Goal: Information Seeking & Learning: Learn about a topic

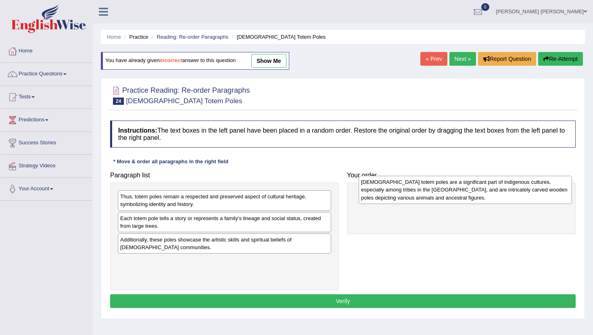
drag, startPoint x: 153, startPoint y: 201, endPoint x: 394, endPoint y: 187, distance: 241.3
click at [394, 187] on div "Native American totem poles are a significant part of indigenous cultures, espe…" at bounding box center [465, 190] width 213 height 28
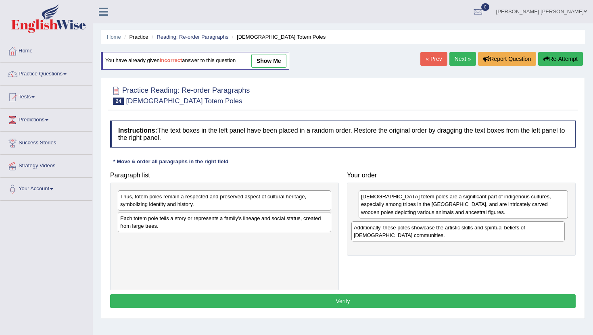
drag, startPoint x: 136, startPoint y: 244, endPoint x: 374, endPoint y: 231, distance: 237.6
click at [374, 231] on div "Additionally, these poles showcase the artistic skills and spiritual beliefs of…" at bounding box center [457, 231] width 213 height 20
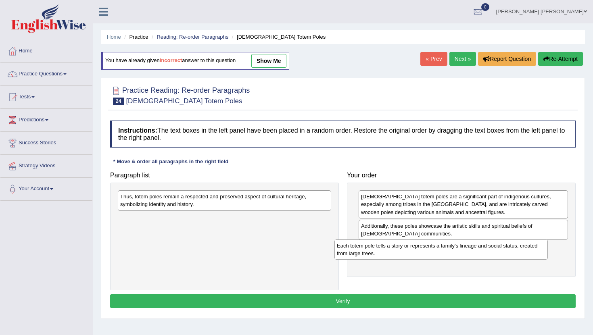
drag, startPoint x: 135, startPoint y: 222, endPoint x: 356, endPoint y: 250, distance: 222.9
click at [356, 250] on div "Each totem pole tells a story or represents a family's lineage and social statu…" at bounding box center [440, 250] width 213 height 20
click at [138, 204] on div "Thus, totem poles remain a respected and preserved aspect of cultural heritage,…" at bounding box center [224, 200] width 213 height 20
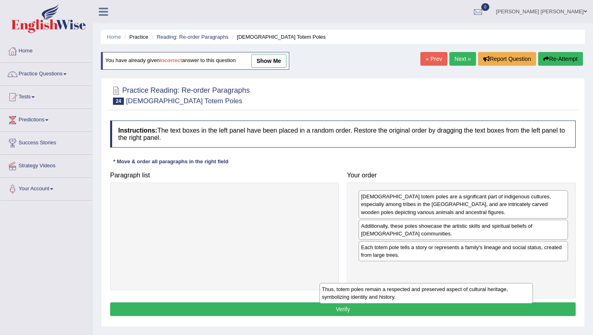
drag, startPoint x: 138, startPoint y: 204, endPoint x: 351, endPoint y: 290, distance: 229.2
click at [351, 290] on div "Thus, totem poles remain a respected and preserved aspect of cultural heritage,…" at bounding box center [426, 293] width 213 height 20
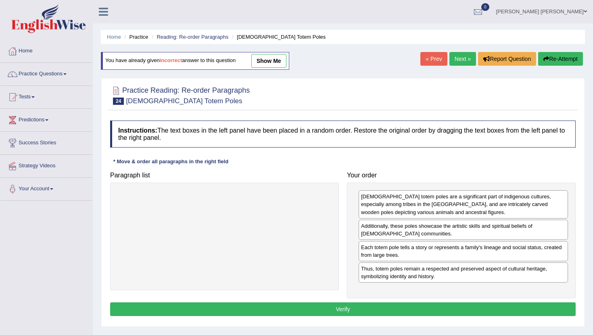
click at [324, 320] on div "Instructions: The text boxes in the left panel have been placed in a random ord…" at bounding box center [343, 220] width 470 height 206
click at [324, 316] on button "Verify" at bounding box center [343, 310] width 466 height 14
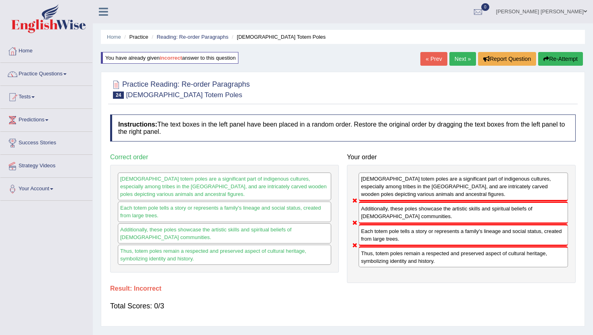
click at [456, 61] on link "Next »" at bounding box center [462, 59] width 27 height 14
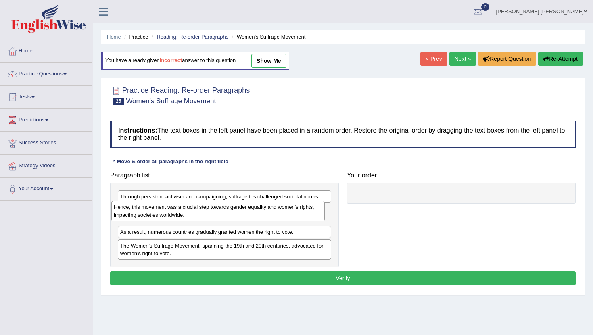
drag, startPoint x: 137, startPoint y: 216, endPoint x: 133, endPoint y: 213, distance: 5.2
click at [133, 213] on div "Hence, this movement was a crucial step towards gender equality and women's rig…" at bounding box center [217, 211] width 213 height 20
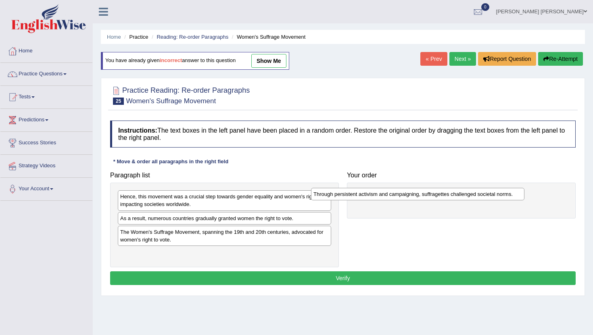
drag, startPoint x: 183, startPoint y: 198, endPoint x: 390, endPoint y: 195, distance: 207.0
click at [390, 195] on div "Through persistent activism and campaigning, suffragettes challenged societal n…" at bounding box center [417, 194] width 213 height 13
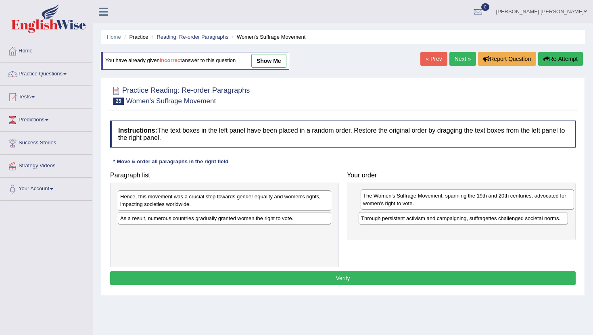
drag, startPoint x: 135, startPoint y: 237, endPoint x: 370, endPoint y: 198, distance: 238.3
click at [371, 198] on div "The Women's Suffrage Movement, spanning the 19th and 20th centuries, advocated …" at bounding box center [467, 200] width 213 height 20
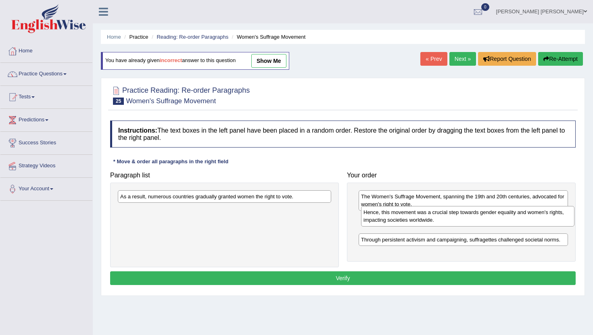
drag, startPoint x: 161, startPoint y: 201, endPoint x: 404, endPoint y: 217, distance: 243.4
click at [404, 217] on div "Hence, this movement was a crucial step towards gender equality and women's rig…" at bounding box center [467, 216] width 213 height 20
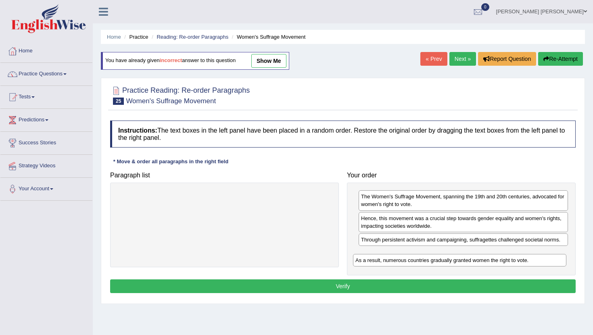
drag, startPoint x: 185, startPoint y: 196, endPoint x: 420, endPoint y: 259, distance: 243.5
click at [420, 259] on div "As a result, numerous countries gradually granted women the right to vote." at bounding box center [459, 260] width 213 height 13
click at [391, 286] on button "Verify" at bounding box center [343, 287] width 466 height 14
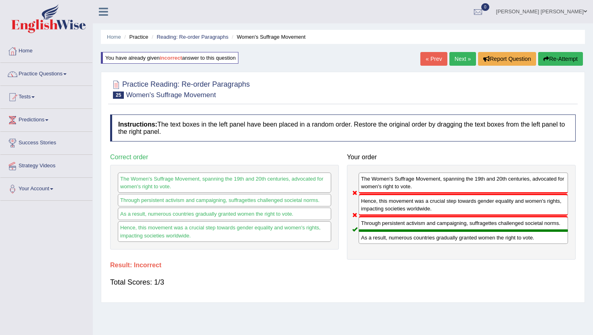
click at [550, 63] on button "Re-Attempt" at bounding box center [560, 59] width 45 height 14
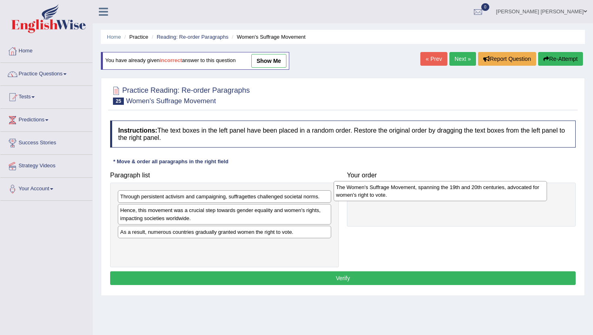
drag, startPoint x: 134, startPoint y: 248, endPoint x: 355, endPoint y: 194, distance: 228.4
click at [355, 194] on div "The Women's Suffrage Movement, spanning the 19th and 20th centuries, advocated …" at bounding box center [440, 191] width 213 height 20
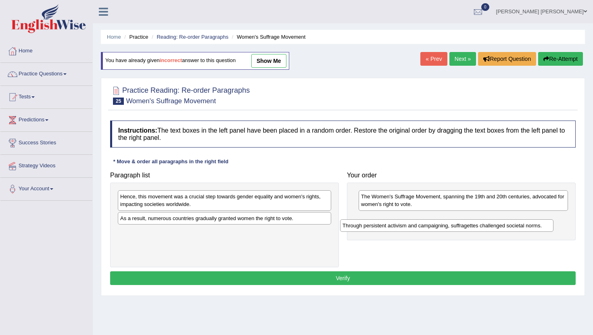
drag, startPoint x: 137, startPoint y: 199, endPoint x: 370, endPoint y: 224, distance: 234.4
click at [370, 224] on div "Through persistent activism and campaigning, suffragettes challenged societal n…" at bounding box center [446, 225] width 213 height 13
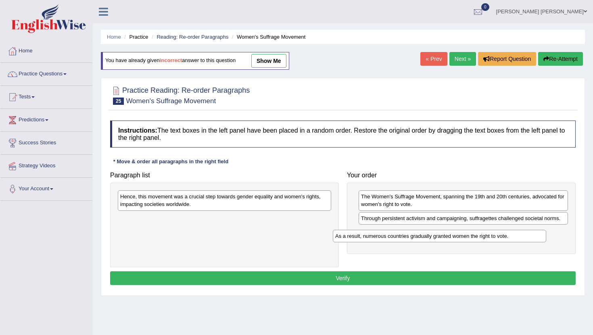
drag, startPoint x: 126, startPoint y: 222, endPoint x: 341, endPoint y: 239, distance: 215.7
click at [341, 240] on div "As a result, numerous countries gradually granted women the right to vote." at bounding box center [439, 236] width 213 height 13
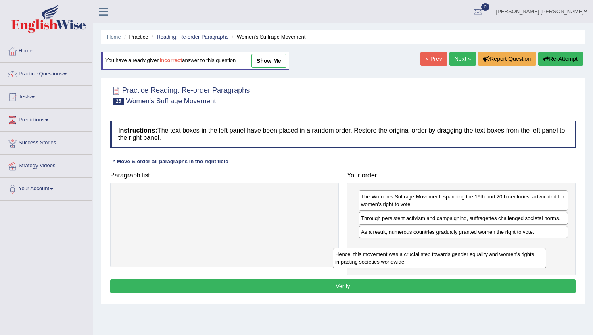
drag, startPoint x: 150, startPoint y: 204, endPoint x: 366, endPoint y: 262, distance: 222.6
click at [366, 262] on div "Hence, this movement was a crucial step towards gender equality and women's rig…" at bounding box center [439, 258] width 213 height 20
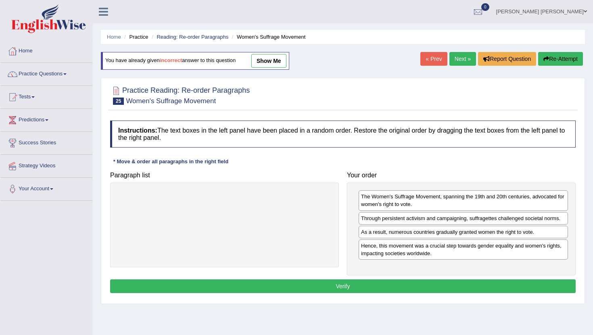
click at [303, 287] on button "Verify" at bounding box center [343, 287] width 466 height 14
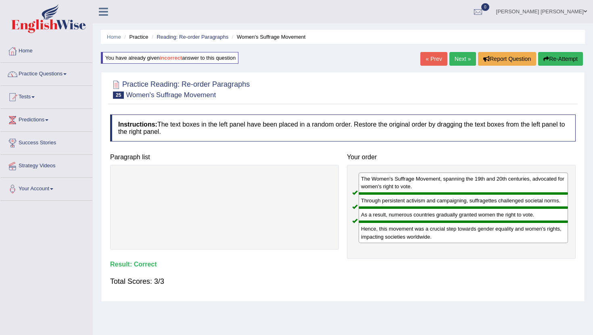
click at [463, 57] on link "Next »" at bounding box center [462, 59] width 27 height 14
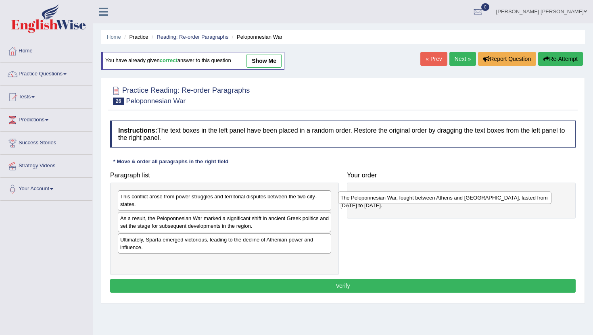
drag, startPoint x: 156, startPoint y: 263, endPoint x: 379, endPoint y: 197, distance: 232.6
click at [379, 197] on div "The Peloponnesian War, fought between Athens and Sparta, lasted from 431 to 404…" at bounding box center [444, 198] width 213 height 13
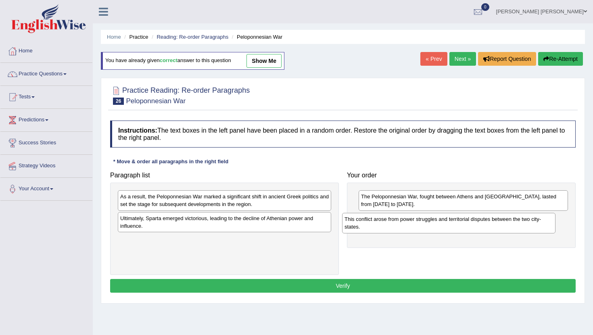
drag, startPoint x: 189, startPoint y: 203, endPoint x: 413, endPoint y: 225, distance: 225.5
click at [413, 225] on div "This conflict arose from power struggles and territorial disputes between the t…" at bounding box center [448, 223] width 213 height 20
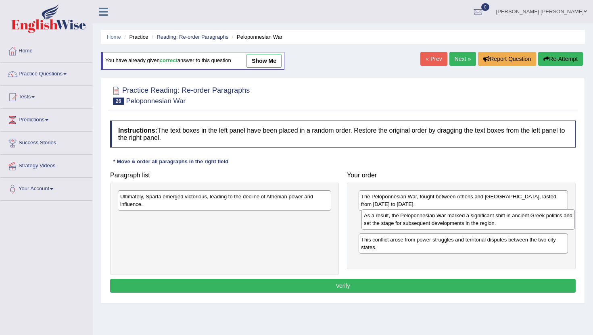
drag, startPoint x: 131, startPoint y: 203, endPoint x: 373, endPoint y: 222, distance: 242.8
click at [374, 222] on div "As a result, the Peloponnesian War marked a significant shift in ancient Greek …" at bounding box center [467, 219] width 213 height 20
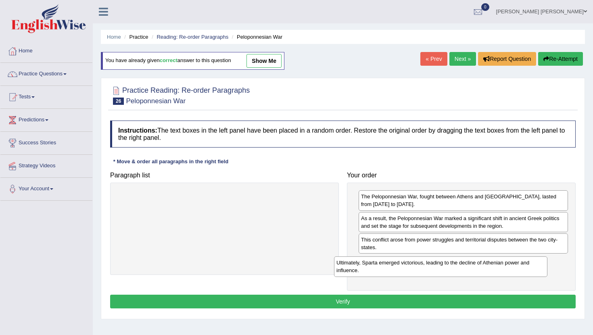
drag, startPoint x: 126, startPoint y: 203, endPoint x: 344, endPoint y: 270, distance: 228.2
click at [344, 270] on div "Ultimately, Sparta emerged victorious, leading to the decline of Athenian power…" at bounding box center [440, 267] width 213 height 20
click at [320, 299] on button "Verify" at bounding box center [343, 302] width 466 height 14
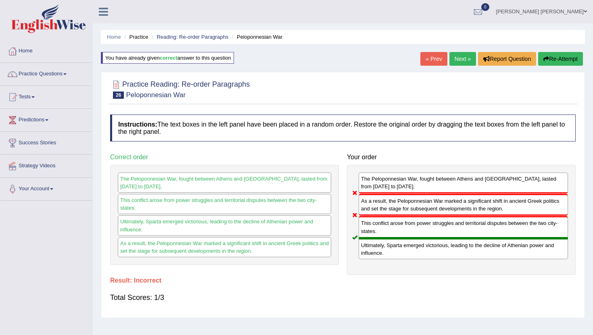
click at [556, 60] on button "Re-Attempt" at bounding box center [560, 59] width 45 height 14
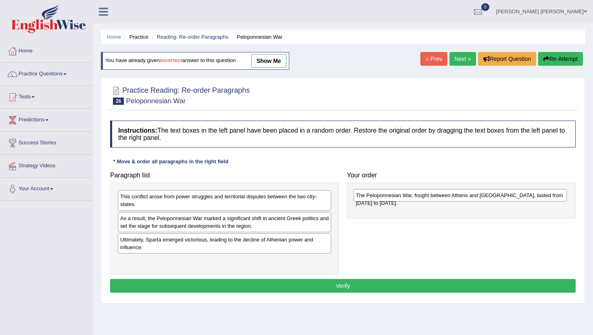
drag, startPoint x: 148, startPoint y: 264, endPoint x: 381, endPoint y: 198, distance: 242.5
click at [381, 198] on div "The Peloponnesian War, fought between Athens and [GEOGRAPHIC_DATA], lasted from…" at bounding box center [459, 195] width 213 height 13
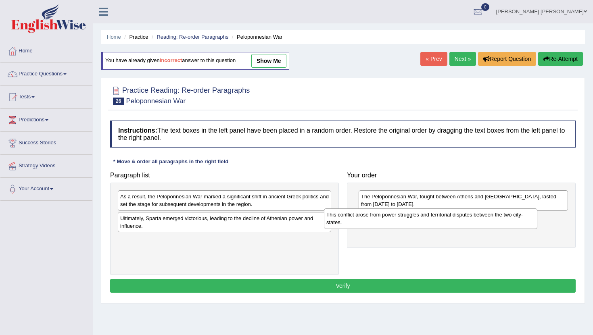
drag, startPoint x: 157, startPoint y: 198, endPoint x: 373, endPoint y: 218, distance: 217.6
click at [373, 218] on div "This conflict arose from power struggles and territorial disputes between the t…" at bounding box center [430, 219] width 213 height 20
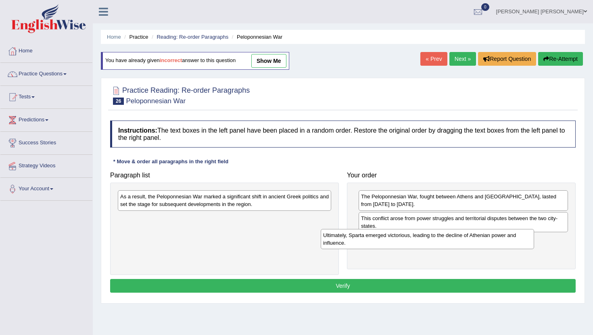
drag, startPoint x: 158, startPoint y: 226, endPoint x: 361, endPoint y: 242, distance: 203.6
click at [361, 242] on div "Ultimately, Sparta emerged victorious, leading to the decline of Athenian power…" at bounding box center [427, 239] width 213 height 20
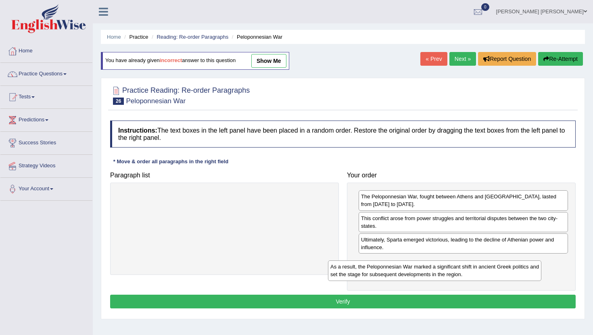
drag, startPoint x: 153, startPoint y: 204, endPoint x: 366, endPoint y: 275, distance: 224.5
click at [366, 275] on div "As a result, the Peloponnesian War marked a significant shift in ancient Greek …" at bounding box center [434, 271] width 213 height 20
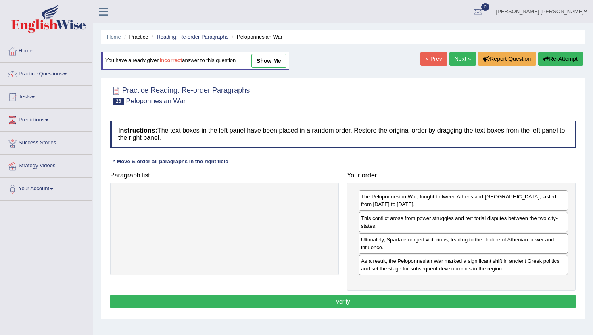
click at [311, 301] on button "Verify" at bounding box center [343, 302] width 466 height 14
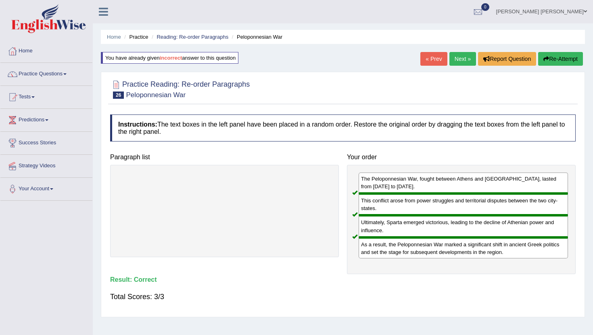
click at [449, 68] on div "Home Practice Reading: Re-order Paragraphs Peloponnesian War You have already g…" at bounding box center [343, 201] width 500 height 403
click at [452, 66] on div "« Prev Next » Report Question Re-Attempt" at bounding box center [502, 60] width 165 height 16
click at [454, 65] on link "Next »" at bounding box center [462, 59] width 27 height 14
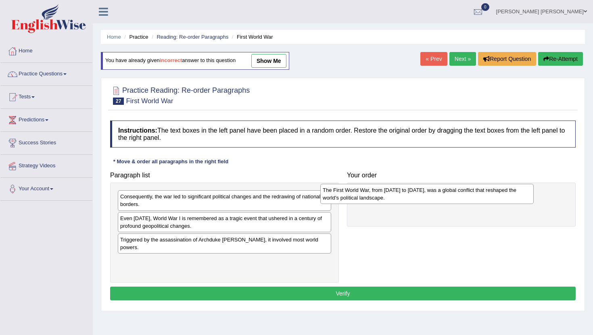
drag, startPoint x: 156, startPoint y: 265, endPoint x: 382, endPoint y: 194, distance: 237.0
click at [382, 194] on div "The First World War, from [DATE] to [DATE], was a global conflict that reshaped…" at bounding box center [426, 194] width 213 height 20
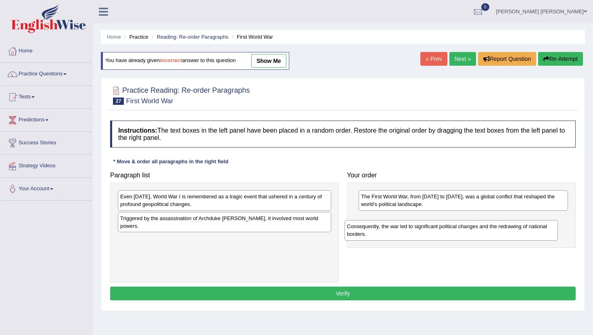
drag, startPoint x: 239, startPoint y: 203, endPoint x: 468, endPoint y: 230, distance: 230.8
click at [468, 230] on div "Consequently, the war led to significant political changes and the redrawing of…" at bounding box center [451, 230] width 213 height 20
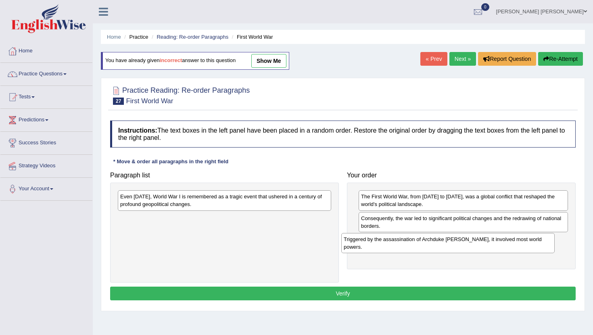
drag, startPoint x: 165, startPoint y: 226, endPoint x: 389, endPoint y: 247, distance: 224.5
click at [389, 247] on div "Triggered by the assassination of Archduke [PERSON_NAME], it involved most worl…" at bounding box center [447, 243] width 213 height 20
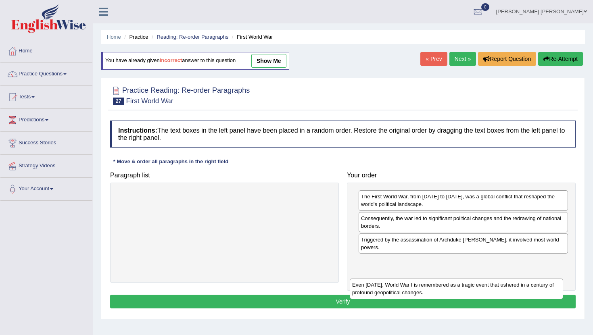
drag, startPoint x: 215, startPoint y: 203, endPoint x: 455, endPoint y: 280, distance: 252.0
click at [455, 280] on div "Even [DATE], World War I is remembered as a tragic event that ushered in a cent…" at bounding box center [456, 289] width 213 height 20
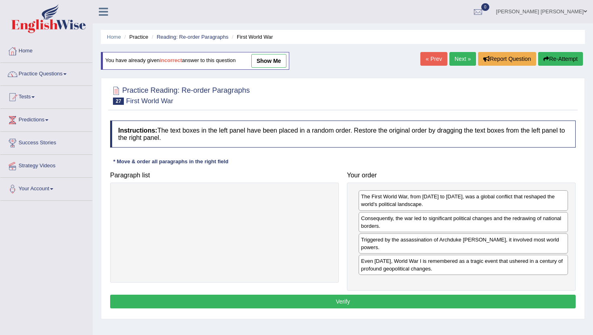
click at [374, 302] on button "Verify" at bounding box center [343, 302] width 466 height 14
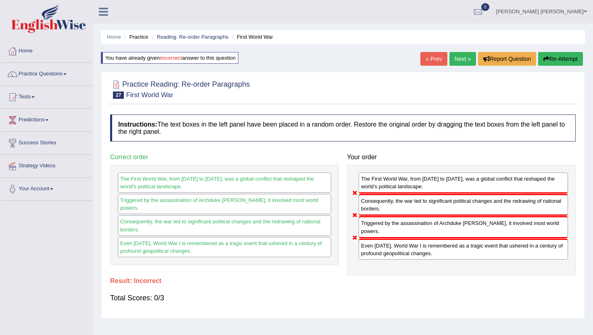
click at [553, 60] on button "Re-Attempt" at bounding box center [560, 59] width 45 height 14
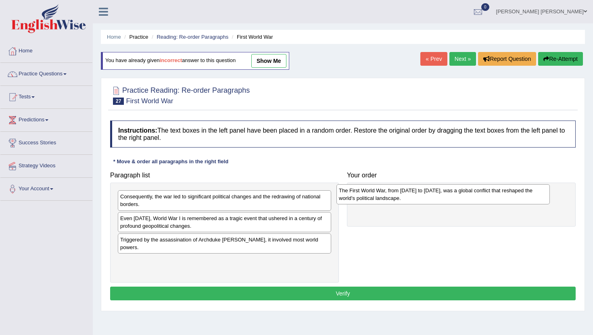
drag, startPoint x: 210, startPoint y: 266, endPoint x: 429, endPoint y: 196, distance: 230.0
click at [429, 196] on div "The First World War, from [DATE] to [DATE], was a global conflict that reshaped…" at bounding box center [442, 194] width 213 height 20
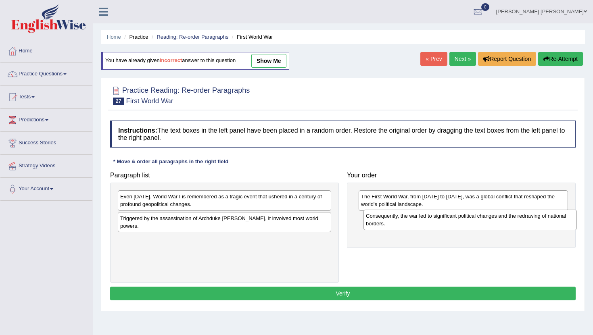
drag, startPoint x: 213, startPoint y: 209, endPoint x: 459, endPoint y: 228, distance: 246.5
click at [459, 228] on div "Consequently, the war led to significant political changes and the redrawing of…" at bounding box center [470, 220] width 213 height 20
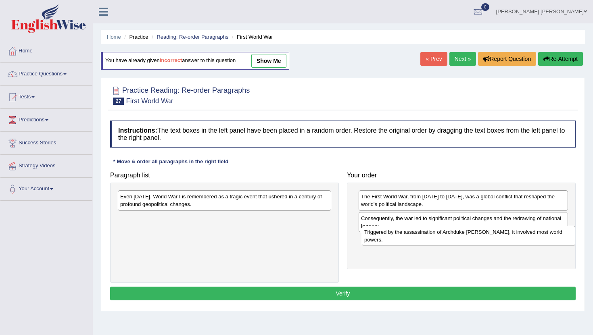
drag, startPoint x: 145, startPoint y: 226, endPoint x: 386, endPoint y: 241, distance: 241.3
click at [386, 241] on div "Triggered by the assassination of Archduke [PERSON_NAME], it involved most worl…" at bounding box center [468, 236] width 213 height 20
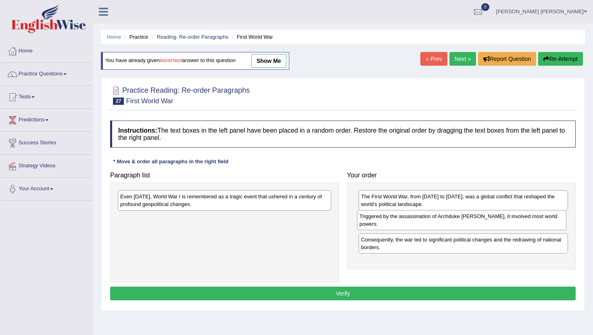
drag, startPoint x: 386, startPoint y: 241, endPoint x: 384, endPoint y: 217, distance: 23.5
click at [384, 217] on div "Triggered by the assassination of Archduke [PERSON_NAME], it involved most worl…" at bounding box center [461, 220] width 209 height 20
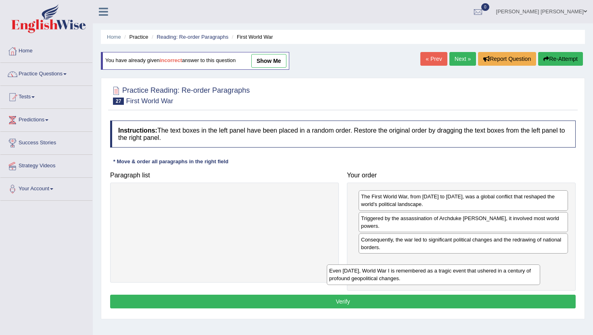
drag, startPoint x: 168, startPoint y: 198, endPoint x: 392, endPoint y: 269, distance: 234.3
click at [391, 269] on div "Even [DATE], World War I is remembered as a tragic event that ushered in a cent…" at bounding box center [433, 275] width 213 height 20
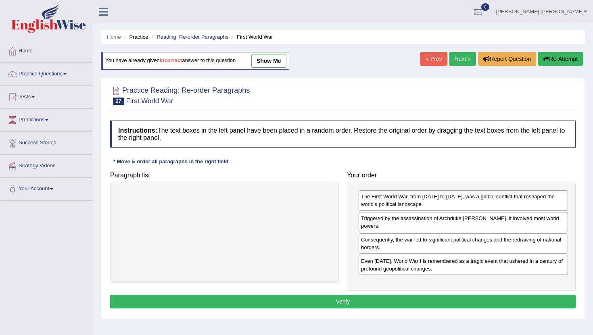
click at [360, 300] on button "Verify" at bounding box center [343, 302] width 466 height 14
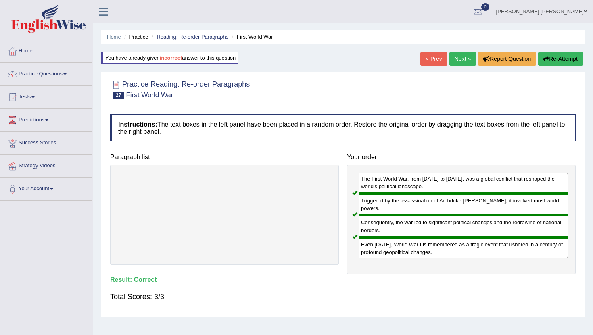
click at [465, 54] on link "Next »" at bounding box center [462, 59] width 27 height 14
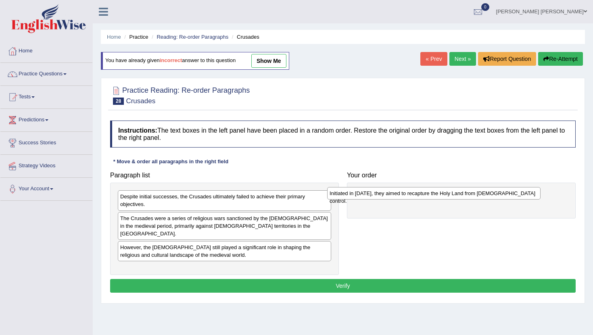
drag, startPoint x: 135, startPoint y: 197, endPoint x: 353, endPoint y: 192, distance: 218.7
click at [353, 192] on div "Initiated in [DATE], they aimed to recapture the Holy Land from [DEMOGRAPHIC_DA…" at bounding box center [433, 193] width 213 height 13
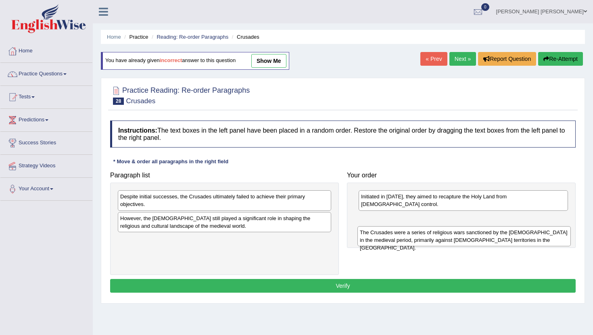
drag, startPoint x: 147, startPoint y: 222, endPoint x: 389, endPoint y: 232, distance: 242.3
click at [390, 232] on div "The Crusades were a series of religious wars sanctioned by the [DEMOGRAPHIC_DAT…" at bounding box center [463, 236] width 213 height 20
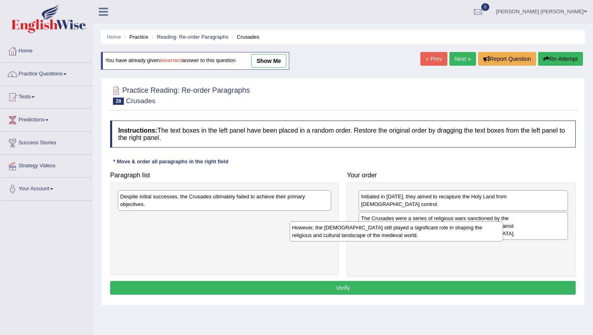
drag, startPoint x: 194, startPoint y: 221, endPoint x: 379, endPoint y: 232, distance: 185.5
click at [379, 232] on div "However, the [DEMOGRAPHIC_DATA] still played a significant role in shaping the …" at bounding box center [396, 231] width 213 height 20
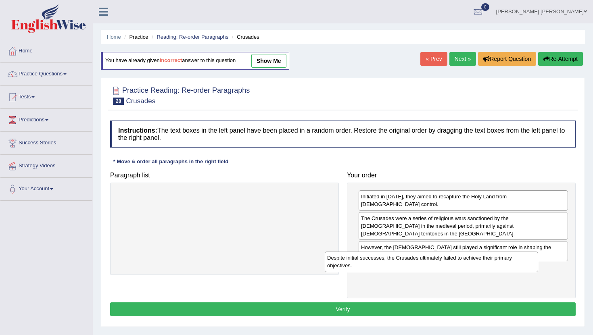
drag, startPoint x: 180, startPoint y: 204, endPoint x: 393, endPoint y: 264, distance: 221.8
click at [393, 264] on div "Despite initial successes, the Crusades ultimately failed to achieve their prim…" at bounding box center [431, 262] width 213 height 20
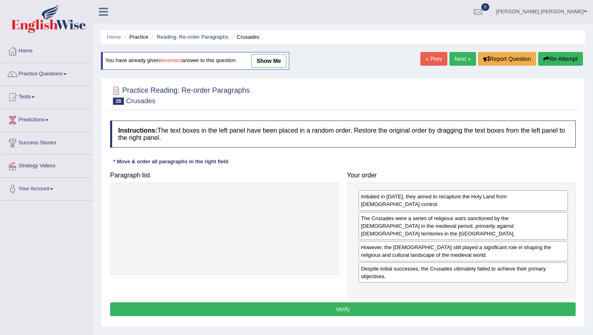
click at [333, 303] on button "Verify" at bounding box center [343, 310] width 466 height 14
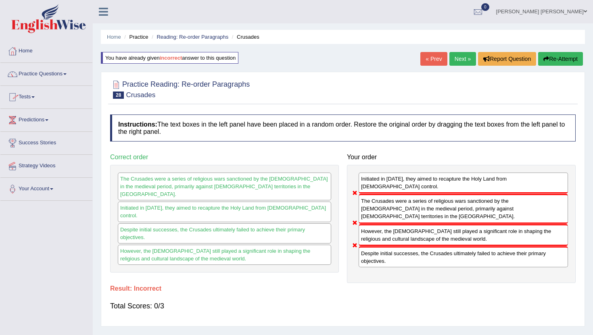
click at [43, 75] on link "Practice Questions" at bounding box center [46, 73] width 92 height 20
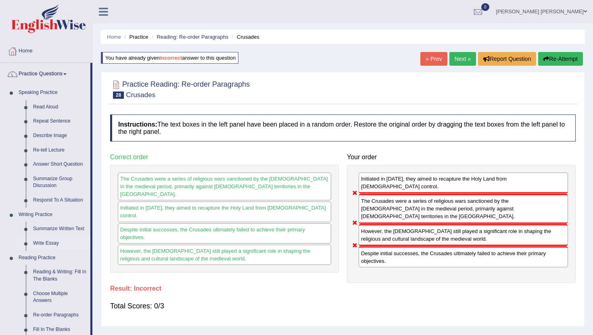
click at [55, 244] on link "Write Essay" at bounding box center [59, 243] width 61 height 15
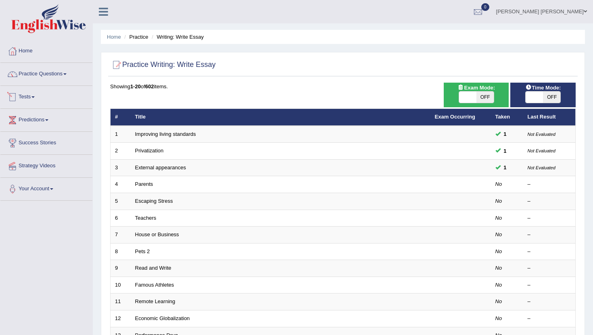
click at [30, 99] on link "Tests" at bounding box center [46, 96] width 92 height 20
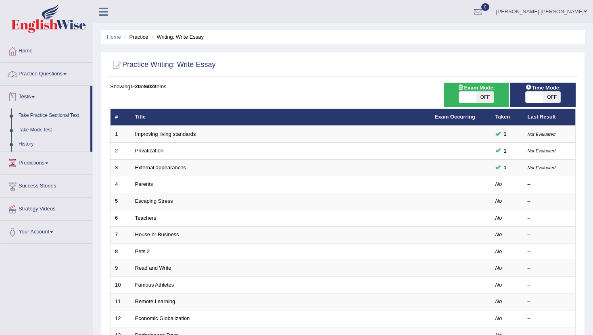
click at [42, 78] on link "Practice Questions" at bounding box center [46, 73] width 92 height 20
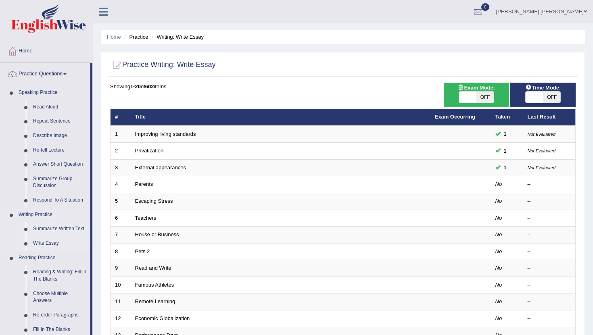
click at [60, 227] on link "Summarize Written Text" at bounding box center [59, 229] width 61 height 15
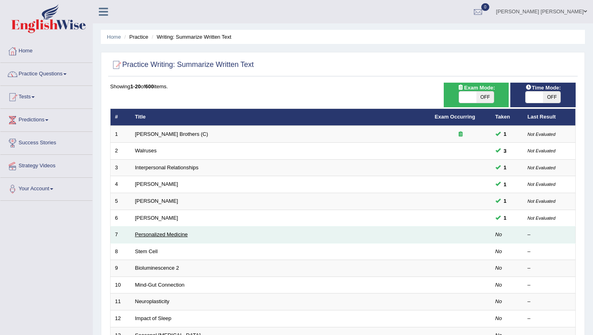
click at [147, 237] on link "Personalized Medicine" at bounding box center [161, 235] width 53 height 6
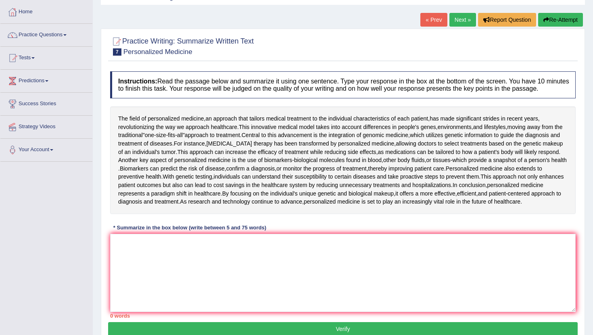
scroll to position [39, 0]
click at [188, 266] on textarea at bounding box center [343, 273] width 466 height 78
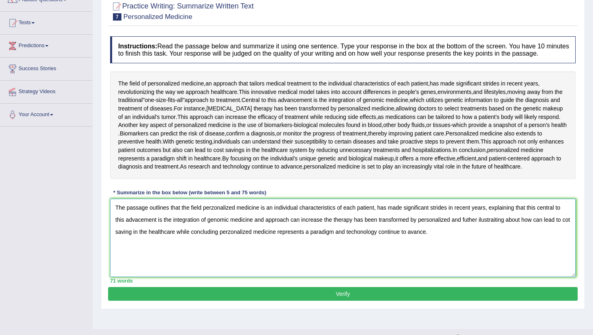
scroll to position [86, 0]
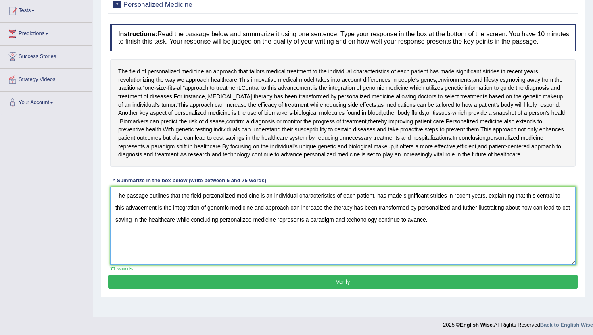
type textarea "The passage outlines that the field perzonalized medicine is an individual char…"
click at [297, 289] on button "Verify" at bounding box center [343, 282] width 470 height 14
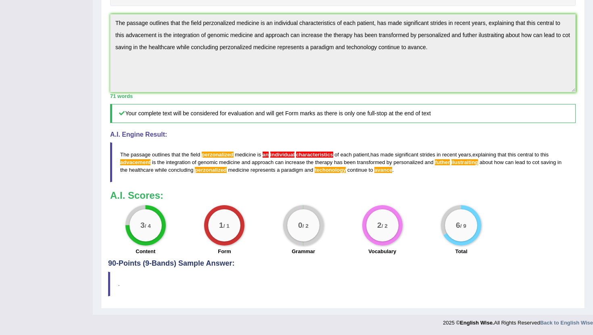
scroll to position [0, 0]
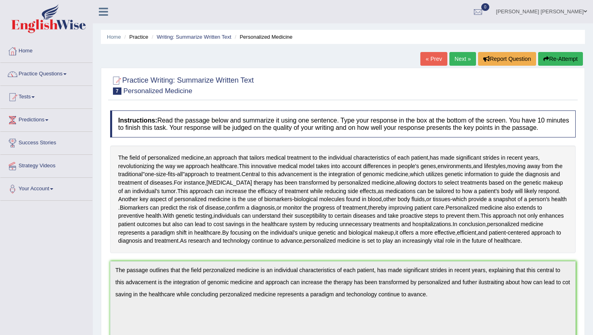
click at [460, 58] on link "Next »" at bounding box center [462, 59] width 27 height 14
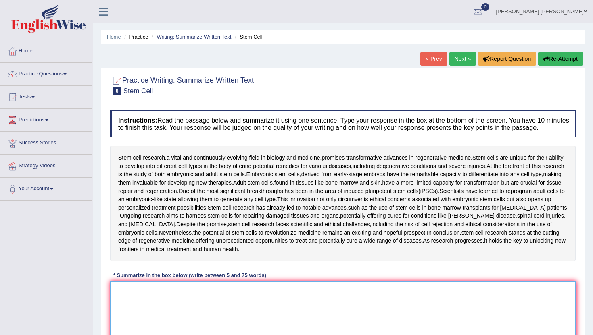
click at [155, 304] on textarea at bounding box center [343, 321] width 466 height 78
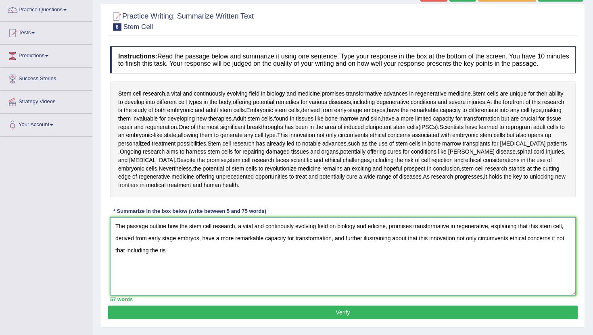
scroll to position [66, 0]
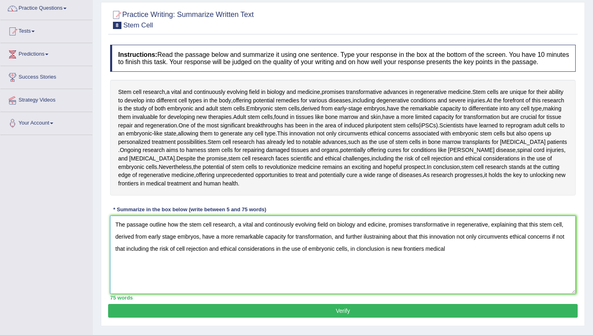
click at [569, 233] on textarea "The passage outline how the stem cell research, a vital and continously evolvin…" at bounding box center [343, 255] width 466 height 78
click at [566, 231] on textarea "The passage outline how the stem cell research, a vital and continously evolvin…" at bounding box center [343, 255] width 466 height 78
click at [451, 257] on textarea "The passage outline how the stem cell research, a vital and continously evolvin…" at bounding box center [343, 255] width 466 height 78
click at [336, 244] on textarea "The passage outline how the stem cell research, a vital and continously evolvin…" at bounding box center [343, 255] width 466 height 78
click at [202, 245] on textarea "The passage outline how the stem cell research, a vital and continously evolvin…" at bounding box center [343, 255] width 466 height 78
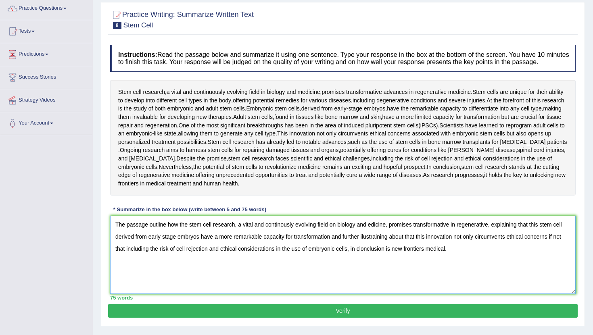
click at [135, 244] on textarea "The passage outline how the stem cell research, a vital and continously evolvin…" at bounding box center [343, 255] width 466 height 78
drag, startPoint x: 459, startPoint y: 259, endPoint x: 76, endPoint y: 218, distance: 384.7
click at [76, 218] on div "Toggle navigation Home Practice Questions Speaking Practice Read Aloud Repeat S…" at bounding box center [296, 144] width 593 height 420
type textarea "The passage outline how the stem cell research, a vital and continously evolvin…"
click at [171, 318] on button "Verify" at bounding box center [343, 311] width 470 height 14
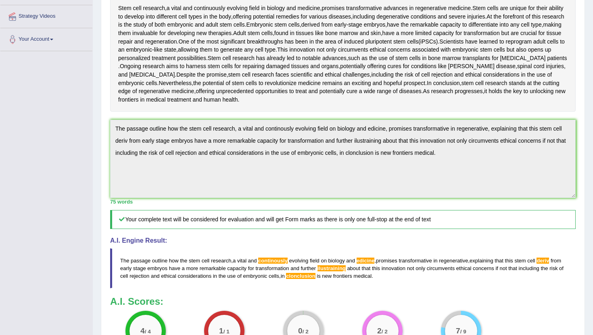
scroll to position [0, 0]
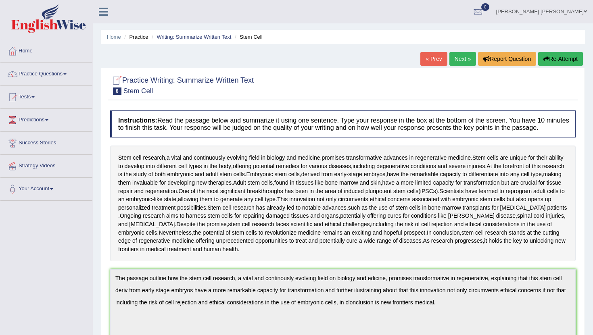
click at [206, 79] on h2 "Practice Writing: Summarize Written Text 8 Stem Cell" at bounding box center [182, 85] width 144 height 20
click at [68, 76] on link "Practice Questions" at bounding box center [46, 73] width 92 height 20
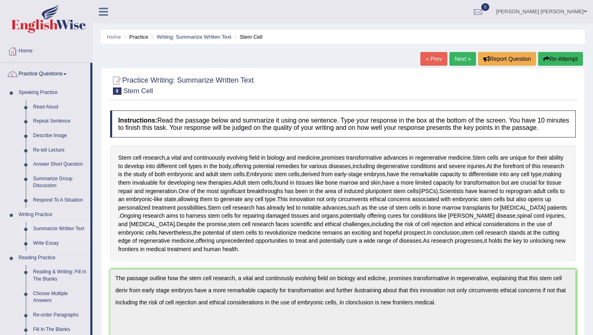
click at [65, 230] on link "Summarize Written Text" at bounding box center [59, 229] width 61 height 15
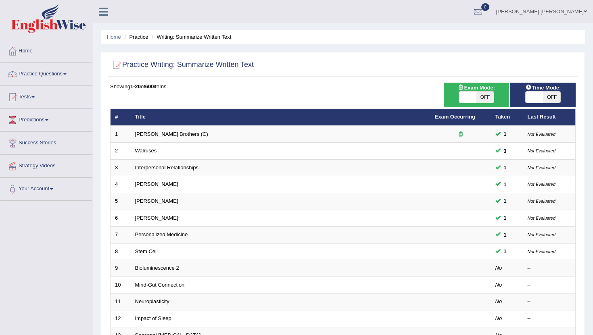
click at [553, 98] on span "OFF" at bounding box center [551, 97] width 17 height 11
checkbox input "true"
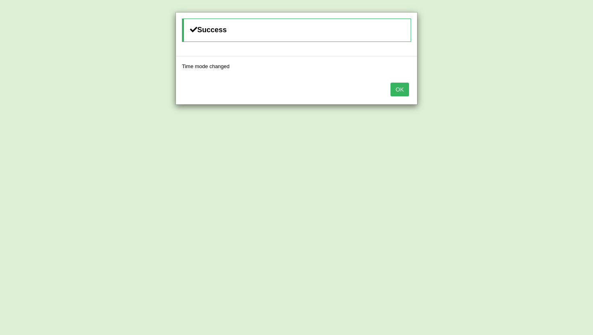
click at [400, 88] on button "OK" at bounding box center [400, 90] width 19 height 14
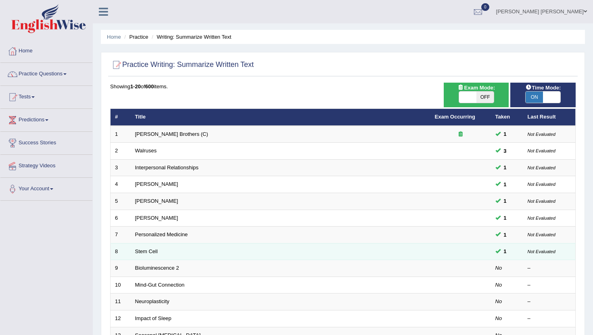
click at [364, 250] on td "Stem Cell" at bounding box center [281, 251] width 300 height 17
click at [150, 251] on link "Stem Cell" at bounding box center [146, 252] width 23 height 6
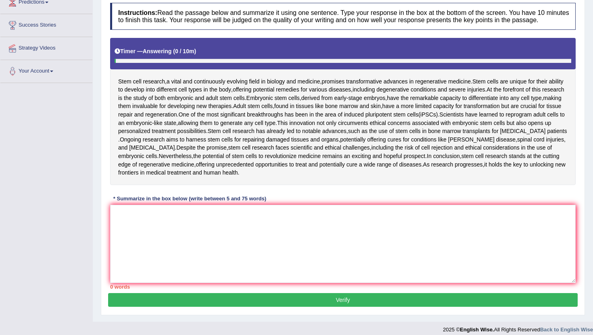
scroll to position [132, 0]
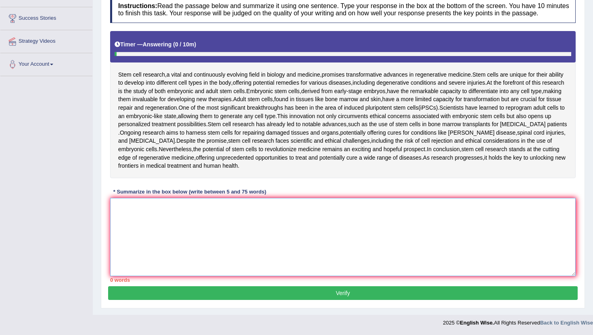
click at [138, 228] on textarea at bounding box center [343, 237] width 466 height 78
paste textarea "The passage outline how the stem cell research, a vital and continously evolvin…"
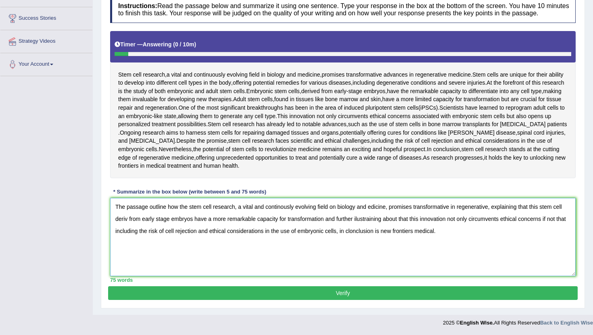
click at [285, 209] on textarea "The passage outline how the stem cell research, a vital and continously evolvin…" at bounding box center [343, 237] width 466 height 78
click at [371, 208] on textarea "The passage outline how the stem cell research, a vital and continuosly evolvin…" at bounding box center [343, 237] width 466 height 78
click at [128, 219] on textarea "The passage outline how the stem cell research, a vital and continuosly evolvin…" at bounding box center [343, 237] width 466 height 78
type textarea "The passage outline how the stem cell research, a vital and continuosly evolvin…"
click at [352, 294] on button "Verify" at bounding box center [343, 293] width 470 height 14
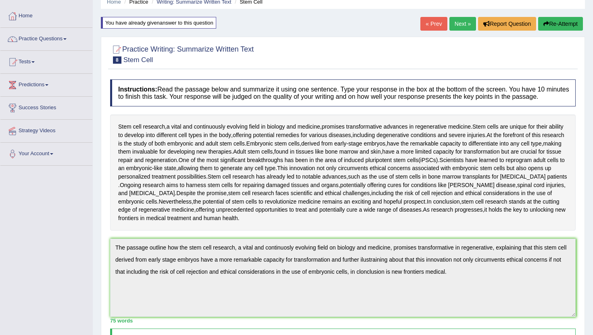
scroll to position [35, 0]
click at [57, 37] on link "Practice Questions" at bounding box center [46, 38] width 92 height 20
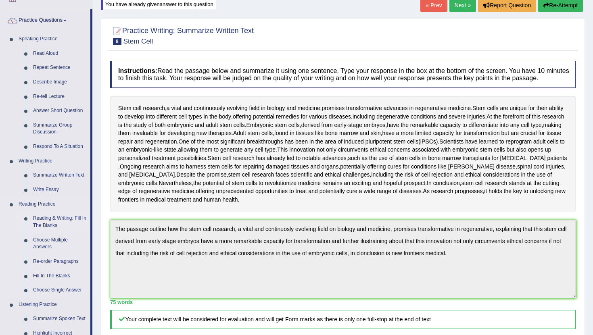
scroll to position [57, 0]
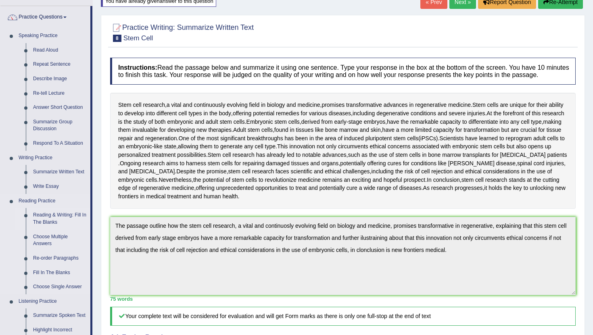
click at [56, 214] on link "Reading & Writing: Fill In The Blanks" at bounding box center [59, 218] width 61 height 21
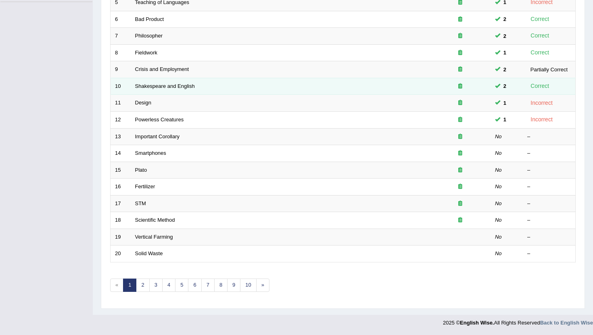
scroll to position [199, 0]
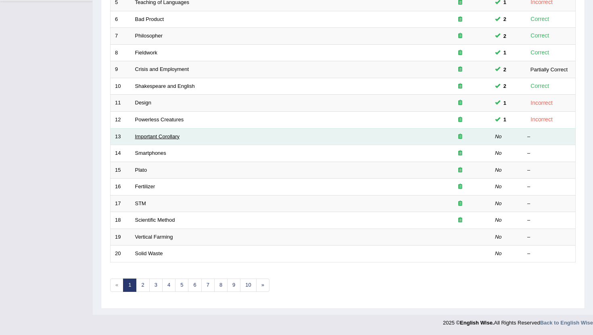
click at [168, 134] on link "Important Corollary" at bounding box center [157, 137] width 45 height 6
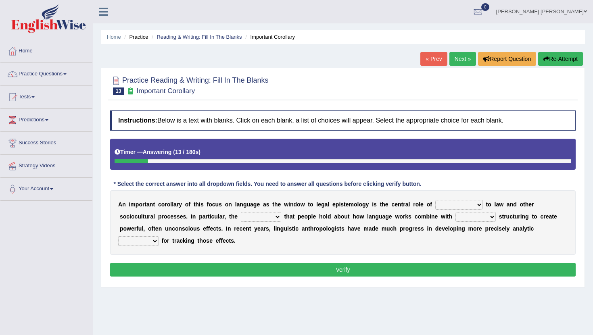
click at [476, 204] on select "discourse epoch dialect acquaintance" at bounding box center [459, 205] width 48 height 10
click at [471, 204] on select "discourse epoch dialect acquaintance" at bounding box center [459, 205] width 48 height 10
click at [435, 200] on select "discourse epoch dialect acquaintance" at bounding box center [459, 205] width 48 height 10
click at [476, 205] on select "discourse epoch dialect acquaintance" at bounding box center [459, 205] width 48 height 10
select select "discourse"
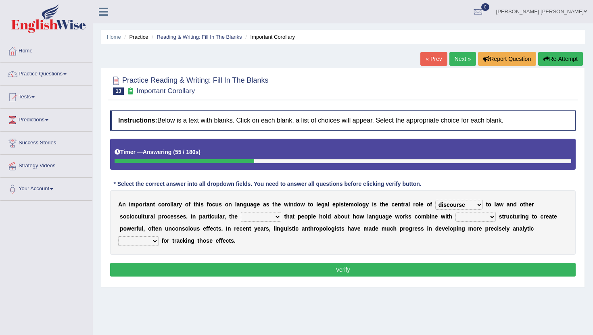
click at [435, 200] on select "discourse epoch dialect acquaintance" at bounding box center [459, 205] width 48 height 10
click at [269, 215] on select "deviation besmirch consent ideas" at bounding box center [261, 217] width 40 height 10
select select "ideas"
click at [241, 212] on select "deviation besmirch consent ideas" at bounding box center [261, 217] width 40 height 10
click at [489, 217] on select "mandatory linguistic legitimate customary" at bounding box center [476, 217] width 40 height 10
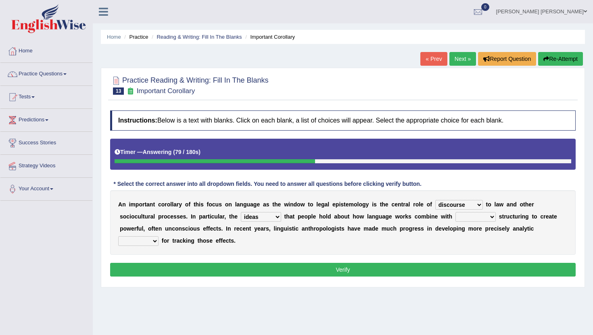
select select "linguistic"
click at [456, 212] on select "mandatory linguistic legitimate customary" at bounding box center [476, 217] width 40 height 10
click at [155, 242] on select "tools appetite albums stroke" at bounding box center [138, 241] width 40 height 10
select select "tools"
click at [118, 236] on select "tools appetite albums stroke" at bounding box center [138, 241] width 40 height 10
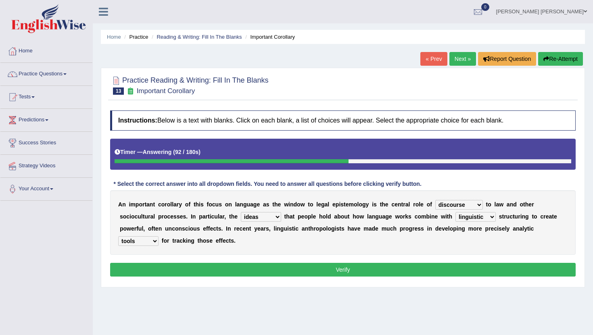
click at [247, 267] on button "Verify" at bounding box center [343, 270] width 466 height 14
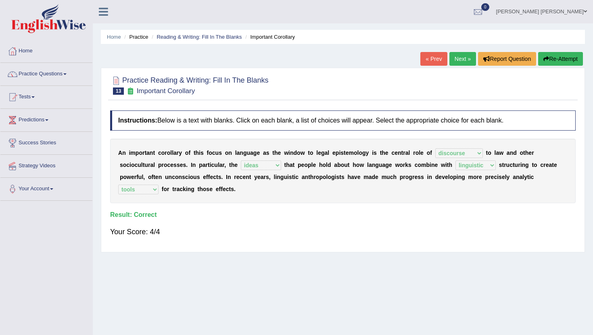
click at [460, 60] on link "Next »" at bounding box center [462, 59] width 27 height 14
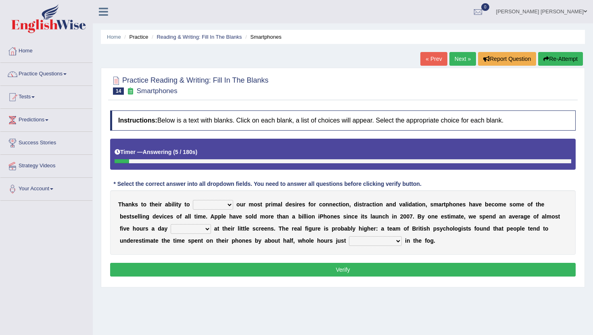
click at [230, 207] on select "hijack describe sharpen conserve" at bounding box center [213, 205] width 40 height 10
click at [227, 206] on select "hijack describe sharpen conserve" at bounding box center [213, 205] width 40 height 10
select select "describe"
click at [193, 200] on select "hijack describe sharpen conserve" at bounding box center [213, 205] width 40 height 10
click at [207, 228] on select "watching waggling snoring staring" at bounding box center [191, 229] width 40 height 10
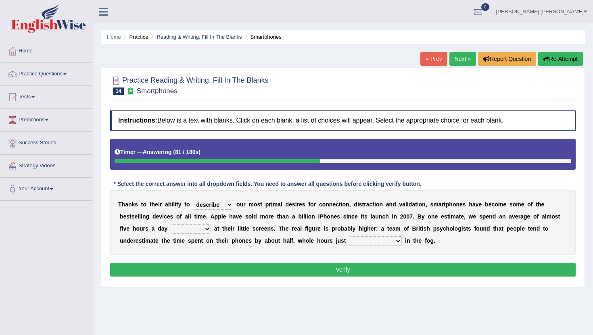
select select "staring"
click at [171, 224] on select "watching waggling snoring staring" at bounding box center [191, 229] width 40 height 10
click at [396, 242] on select "has evaporated evaporating evaporate evaporates" at bounding box center [375, 241] width 53 height 10
click at [397, 240] on select "has evaporated evaporating evaporate evaporates" at bounding box center [375, 241] width 53 height 10
select select "evaporating"
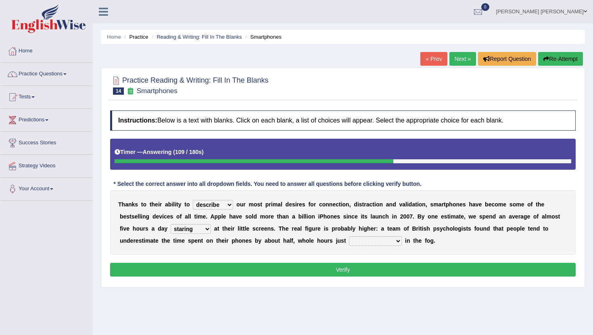
click at [349, 236] on select "has evaporated evaporating evaporate evaporates" at bounding box center [375, 241] width 53 height 10
click at [401, 265] on button "Verify" at bounding box center [343, 270] width 466 height 14
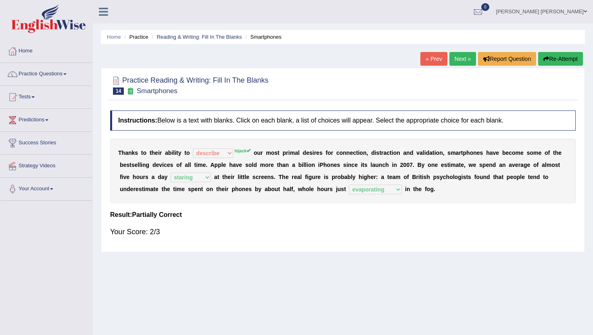
click at [461, 60] on link "Next »" at bounding box center [462, 59] width 27 height 14
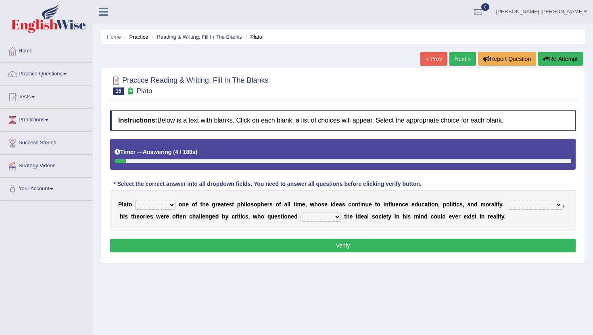
click at [170, 207] on select "keeps comes claims remains" at bounding box center [155, 205] width 40 height 10
click at [558, 205] on select "Notwithstanding So However Whatever" at bounding box center [535, 205] width 56 height 10
click at [557, 205] on select "Notwithstanding So However Whatever" at bounding box center [535, 205] width 56 height 10
select select "However"
click at [507, 200] on select "Notwithstanding So However Whatever" at bounding box center [535, 205] width 56 height 10
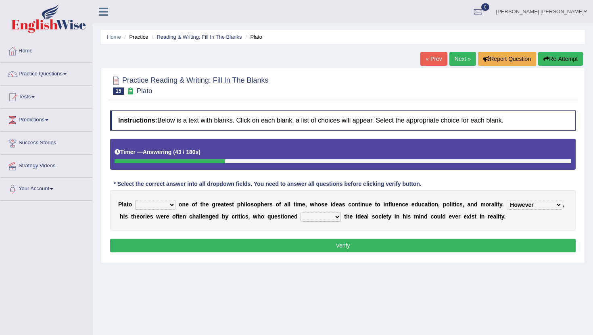
click at [335, 216] on select "which what that whether" at bounding box center [321, 217] width 40 height 10
click at [332, 217] on select "which what that whether" at bounding box center [321, 217] width 40 height 10
click at [337, 216] on select "which what that whether" at bounding box center [321, 217] width 40 height 10
click at [301, 212] on select "which what that whether" at bounding box center [321, 217] width 40 height 10
click at [336, 219] on select "which what that whether" at bounding box center [321, 217] width 40 height 10
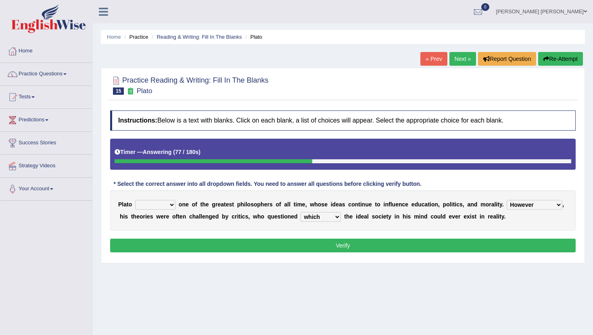
select select "whether"
click at [301, 212] on select "which what that whether" at bounding box center [321, 217] width 40 height 10
click at [169, 205] on select "keeps comes claims remains" at bounding box center [155, 205] width 40 height 10
click at [135, 200] on select "keeps comes claims remains" at bounding box center [155, 205] width 40 height 10
click at [167, 207] on select "keeps comes claims remains" at bounding box center [155, 205] width 40 height 10
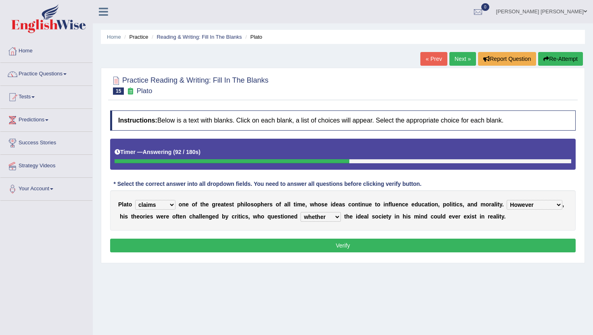
select select "remains"
click at [135, 200] on select "keeps comes claims remains" at bounding box center [155, 205] width 40 height 10
click at [403, 243] on button "Verify" at bounding box center [343, 246] width 466 height 14
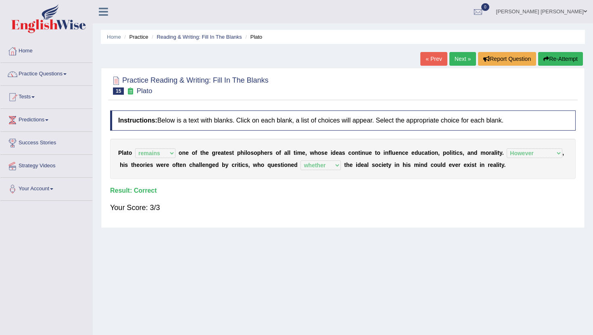
click at [463, 56] on link "Next »" at bounding box center [462, 59] width 27 height 14
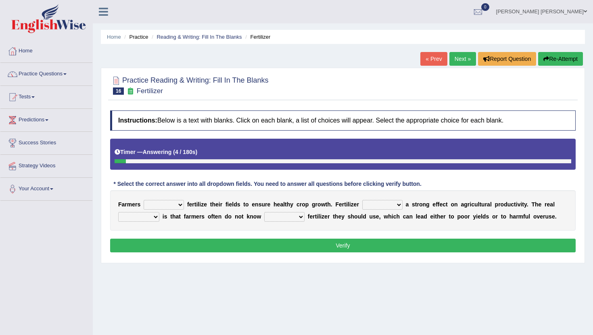
click at [179, 205] on select "must should need can" at bounding box center [164, 205] width 40 height 10
select select "need"
click at [144, 200] on select "must should need can" at bounding box center [164, 205] width 40 height 10
click at [182, 206] on select "must should need can" at bounding box center [164, 205] width 40 height 10
click at [395, 205] on select "has had have having" at bounding box center [382, 205] width 40 height 10
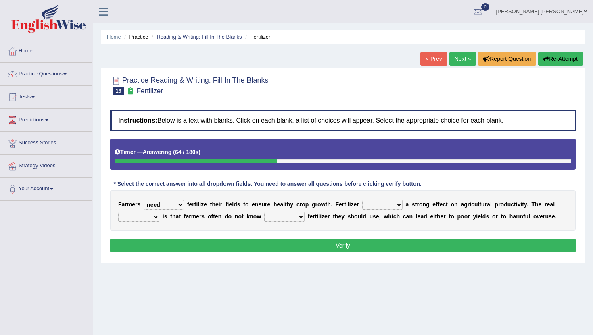
select select "has"
click at [362, 200] on select "has had have having" at bounding box center [382, 205] width 40 height 10
click at [396, 204] on select "has had have having" at bounding box center [382, 205] width 40 height 10
click at [362, 200] on select "has had have having" at bounding box center [382, 205] width 40 height 10
click at [156, 216] on select "problem question conclusion answer" at bounding box center [138, 217] width 41 height 10
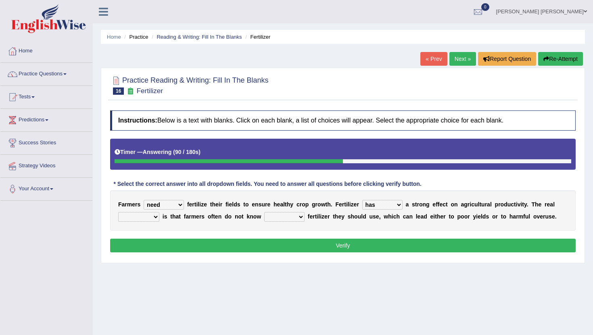
select select "problem"
click at [118, 212] on select "problem question conclusion answer" at bounding box center [138, 217] width 41 height 10
click at [301, 219] on select "how much how many however so much" at bounding box center [284, 217] width 40 height 10
select select "how much"
click at [264, 212] on select "how much how many however so much" at bounding box center [284, 217] width 40 height 10
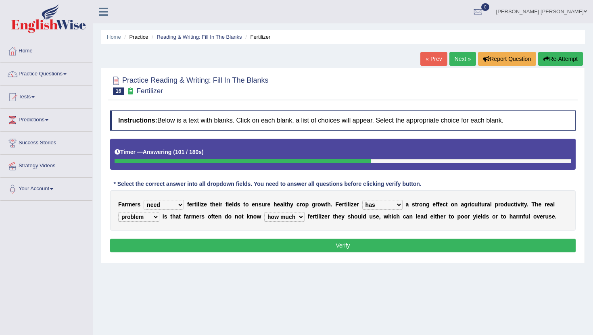
click at [235, 249] on button "Verify" at bounding box center [343, 246] width 466 height 14
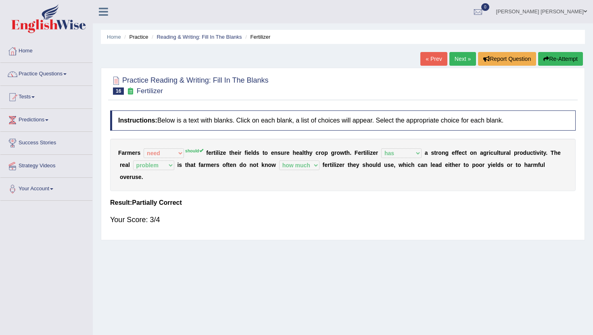
click at [461, 59] on link "Next »" at bounding box center [462, 59] width 27 height 14
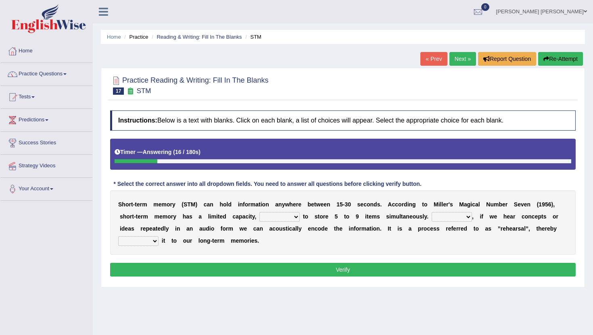
click at [293, 217] on select "being able is able be able unable" at bounding box center [279, 217] width 40 height 10
click at [260, 212] on select "being able is able be able unable" at bounding box center [279, 217] width 40 height 10
click at [297, 217] on select "being able is able be able unable" at bounding box center [279, 217] width 40 height 10
select select "be able"
click at [260, 212] on select "being able is able be able unable" at bounding box center [279, 217] width 40 height 10
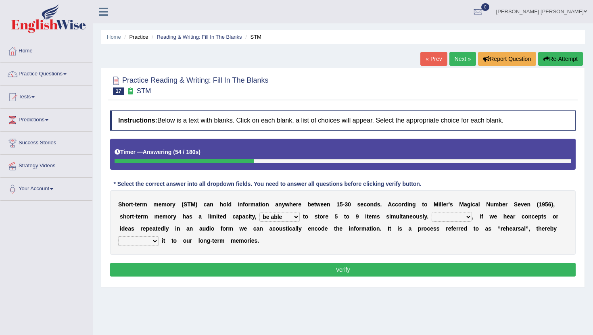
click at [467, 216] on select "However So Moreover Therefore" at bounding box center [452, 217] width 40 height 10
select select "Therefore"
click at [432, 212] on select "However So Moreover Therefore" at bounding box center [452, 217] width 40 height 10
click at [154, 240] on select "commit commits commiting commited" at bounding box center [138, 241] width 40 height 10
click at [155, 239] on select "commit commits commiting commited" at bounding box center [138, 241] width 40 height 10
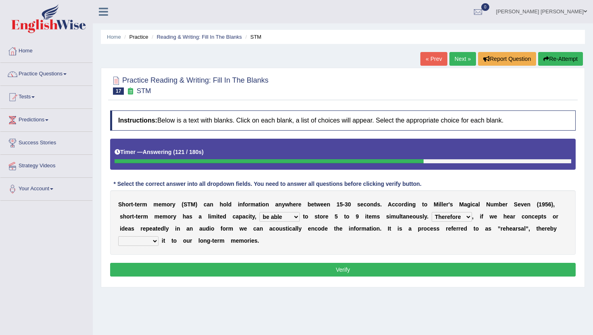
select select "commits"
click at [118, 236] on select "commit commits commiting commited" at bounding box center [138, 241] width 40 height 10
click at [240, 272] on button "Verify" at bounding box center [343, 270] width 466 height 14
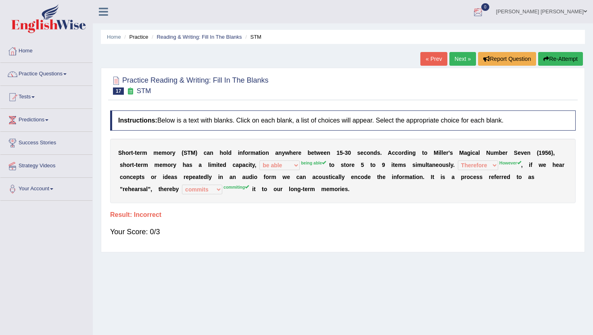
click at [456, 56] on link "Next »" at bounding box center [462, 59] width 27 height 14
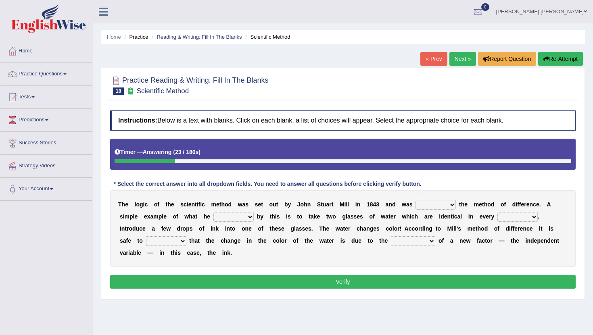
click at [449, 205] on select "pointed claimed demanded named" at bounding box center [436, 205] width 40 height 10
click at [452, 205] on select "pointed claimed demanded named" at bounding box center [436, 205] width 40 height 10
select select "named"
click at [416, 200] on select "pointed claimed demanded named" at bounding box center [436, 205] width 40 height 10
click at [252, 218] on select "capped charged found meant" at bounding box center [233, 217] width 40 height 10
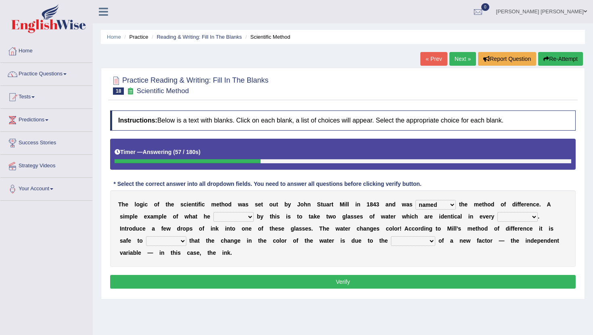
click at [213, 212] on select "capped charged found meant" at bounding box center [233, 217] width 40 height 10
click at [250, 217] on select "capped charged found meant" at bounding box center [233, 217] width 40 height 10
select select "charged"
click at [213, 212] on select "capped charged found meant" at bounding box center [233, 217] width 40 height 10
click at [534, 217] on select "thought identity measure respect" at bounding box center [517, 217] width 40 height 10
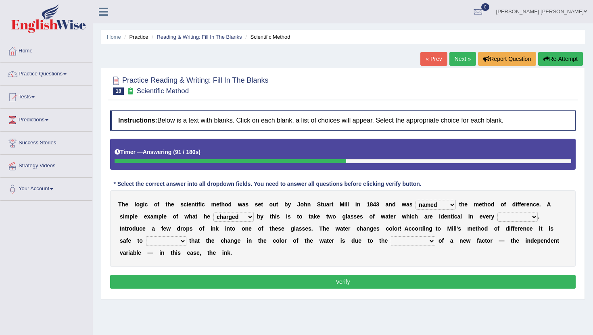
click at [533, 218] on select "thought identity measure respect" at bounding box center [517, 217] width 40 height 10
select select "thought"
click at [498, 212] on select "thought identity measure respect" at bounding box center [517, 217] width 40 height 10
click at [181, 242] on select "assume discuss prefer acclaim" at bounding box center [166, 241] width 40 height 10
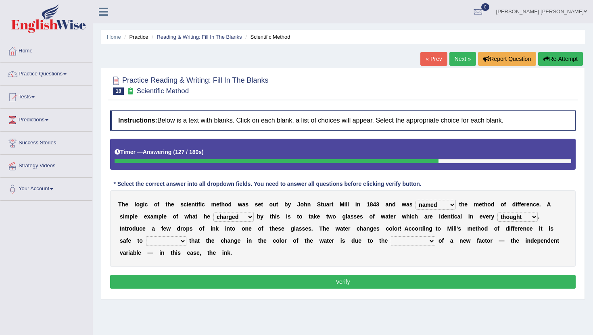
select select "discuss"
click at [146, 236] on select "assume discuss prefer acclaim" at bounding box center [166, 241] width 40 height 10
click at [432, 240] on select "introduction magnitude preparation purification" at bounding box center [413, 241] width 44 height 10
click at [435, 239] on select "introduction magnitude preparation purification" at bounding box center [413, 241] width 44 height 10
select select "introduction"
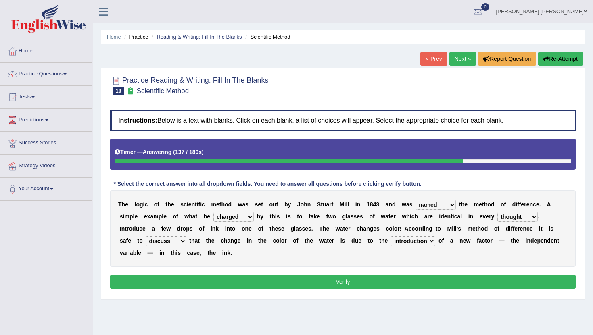
click at [392, 236] on select "introduction magnitude preparation purification" at bounding box center [413, 241] width 44 height 10
click at [431, 242] on select "introduction magnitude preparation purification" at bounding box center [413, 241] width 44 height 10
click at [392, 236] on select "introduction magnitude preparation purification" at bounding box center [413, 241] width 44 height 10
click at [424, 280] on button "Verify" at bounding box center [343, 282] width 466 height 14
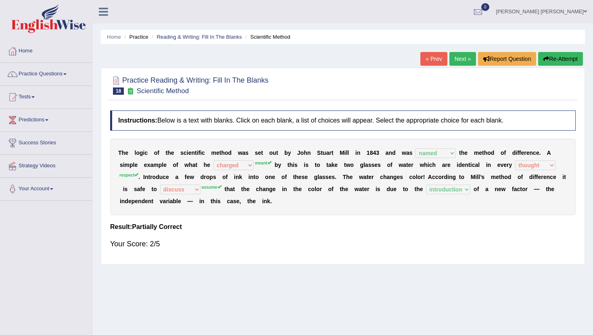
click at [459, 57] on link "Next »" at bounding box center [462, 59] width 27 height 14
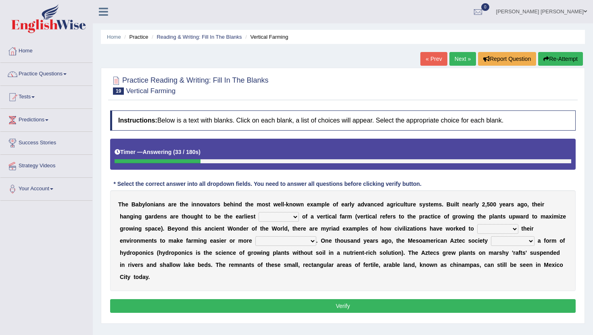
click at [295, 217] on select "prototype failure discredit protocol" at bounding box center [279, 217] width 40 height 10
select select "prototype"
click at [259, 212] on select "prototype failure discredit protocol" at bounding box center [279, 217] width 40 height 10
click at [514, 227] on select "manipulate escape respect disarrange" at bounding box center [497, 229] width 41 height 10
click at [513, 229] on select "manipulate escape respect disarrange" at bounding box center [497, 229] width 41 height 10
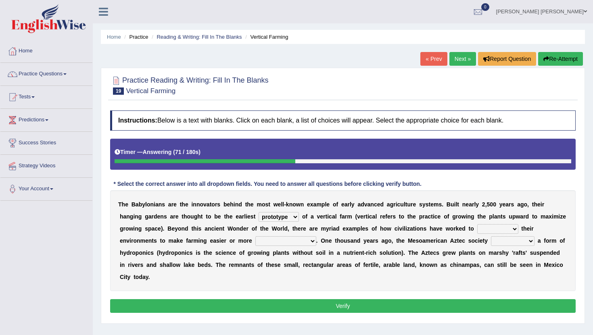
select select "manipulate"
click at [477, 224] on select "manipulate escape respect disarrange" at bounding box center [497, 229] width 41 height 10
click at [314, 244] on select "productive constructive connective counterproductive" at bounding box center [285, 241] width 61 height 10
select select "productive"
click at [255, 236] on select "productive constructive connective counterproductive" at bounding box center [285, 241] width 61 height 10
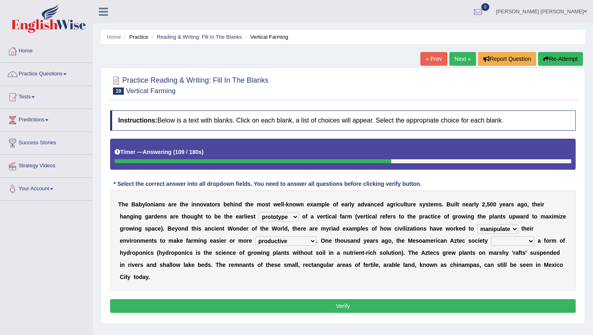
click at [533, 241] on select "domineered volunteered pioneered engineered" at bounding box center [513, 241] width 44 height 10
select select "pioneered"
click at [492, 236] on select "domineered volunteered pioneered engineered" at bounding box center [513, 241] width 44 height 10
click at [395, 307] on button "Verify" at bounding box center [343, 306] width 466 height 14
